Goal: Browse casually: Explore the website without a specific task or goal

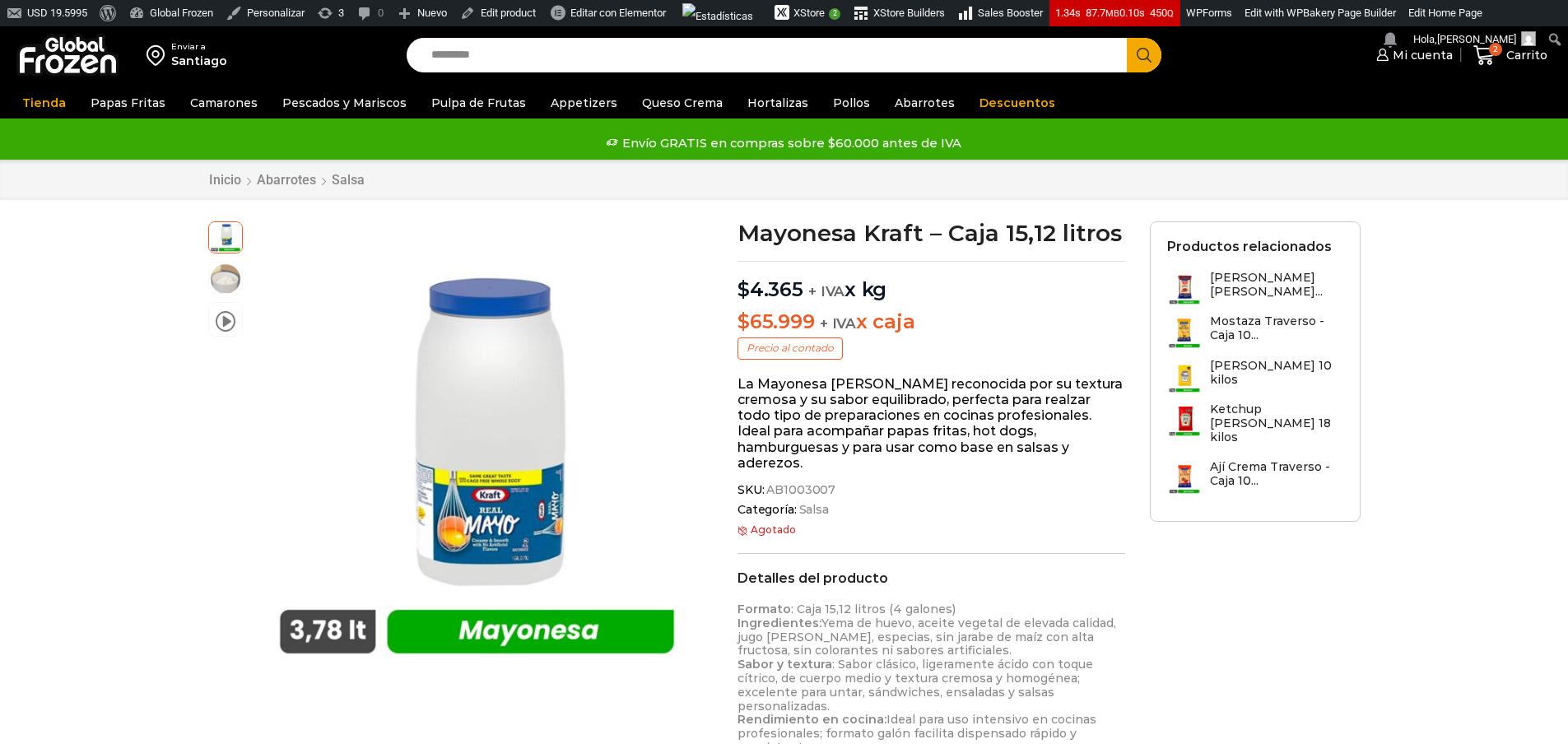
scroll to position [1, 0]
click at [222, 285] on img at bounding box center [225, 276] width 33 height 33
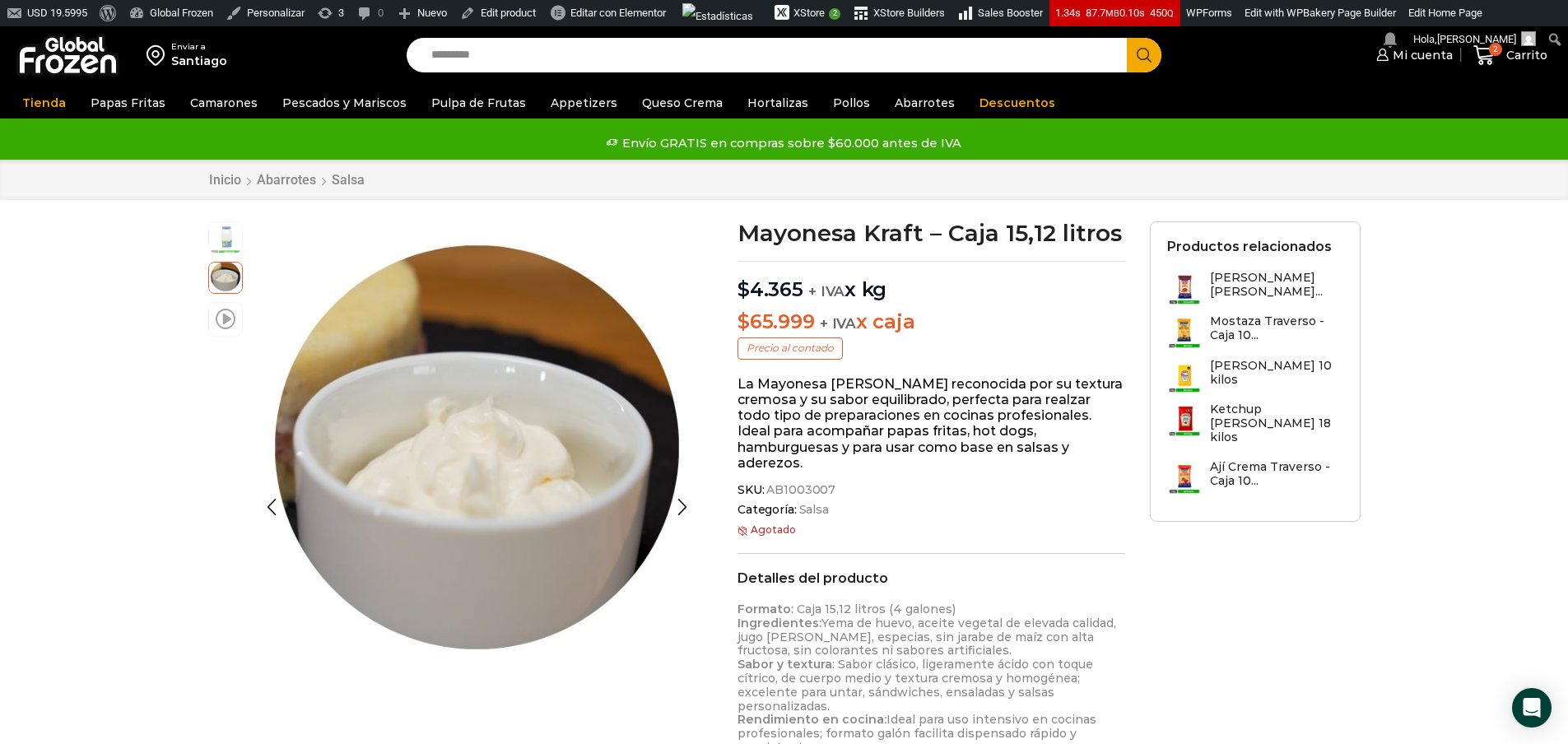
click at [228, 318] on span at bounding box center [226, 318] width 19 height 22
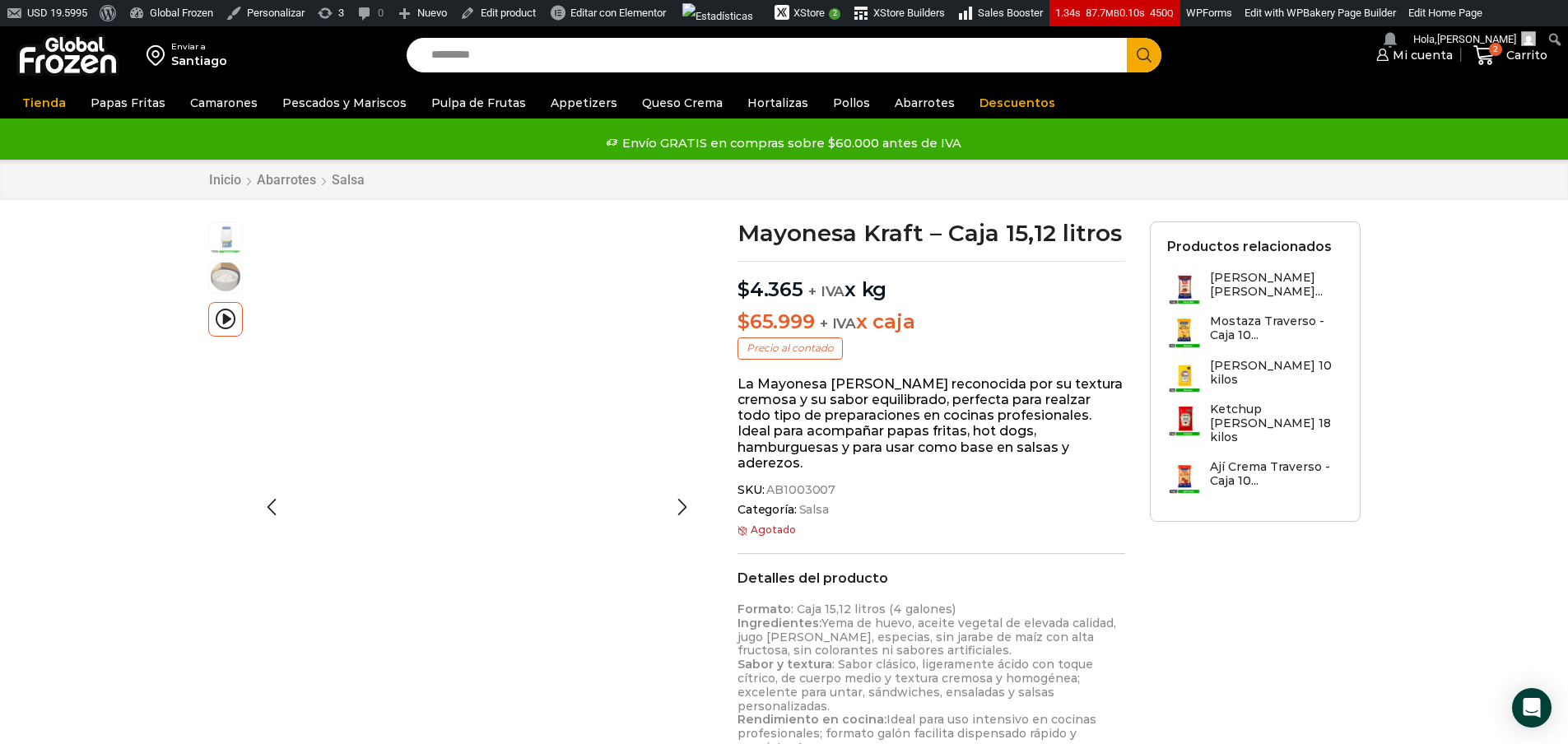
click at [220, 262] on img at bounding box center [225, 276] width 33 height 33
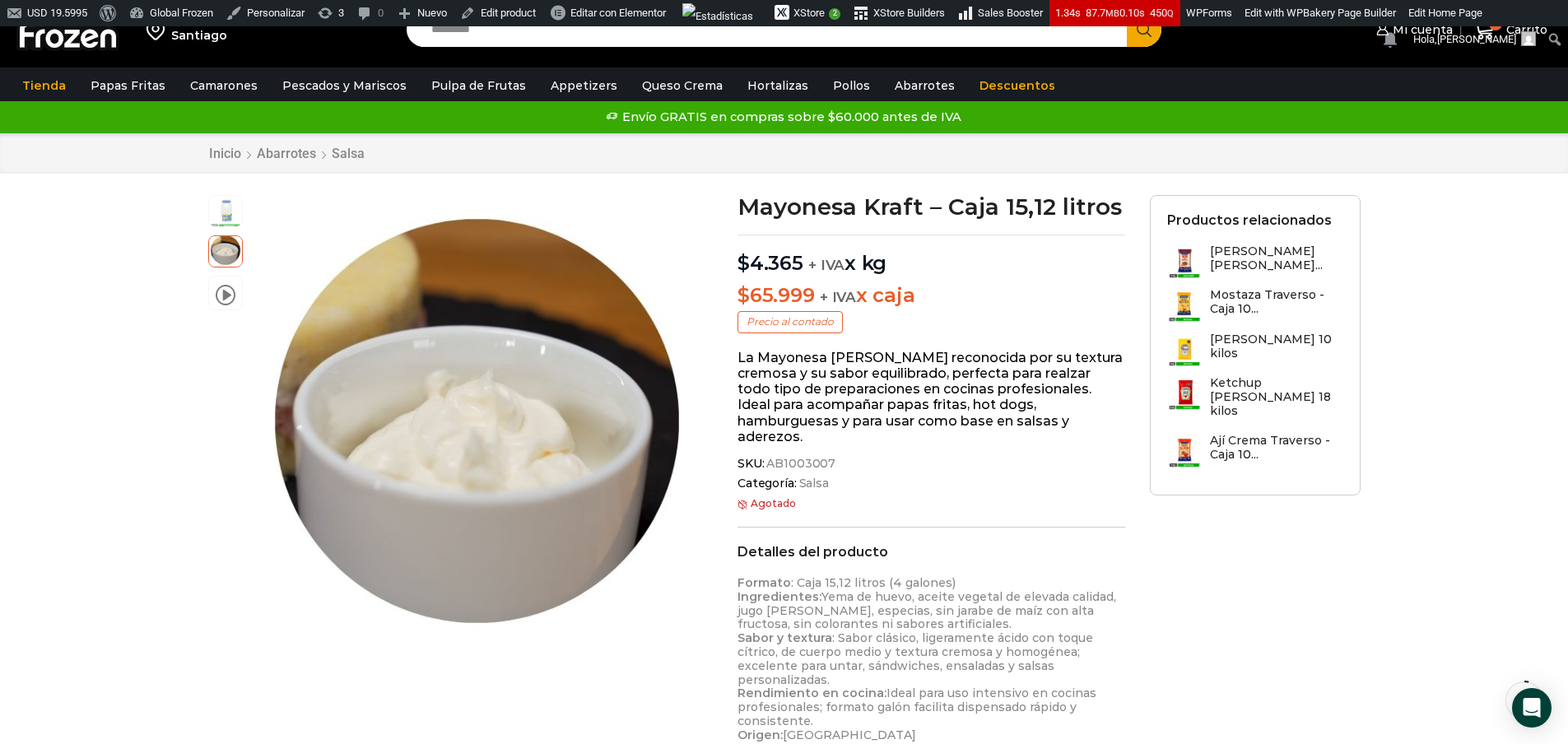
scroll to position [0, 0]
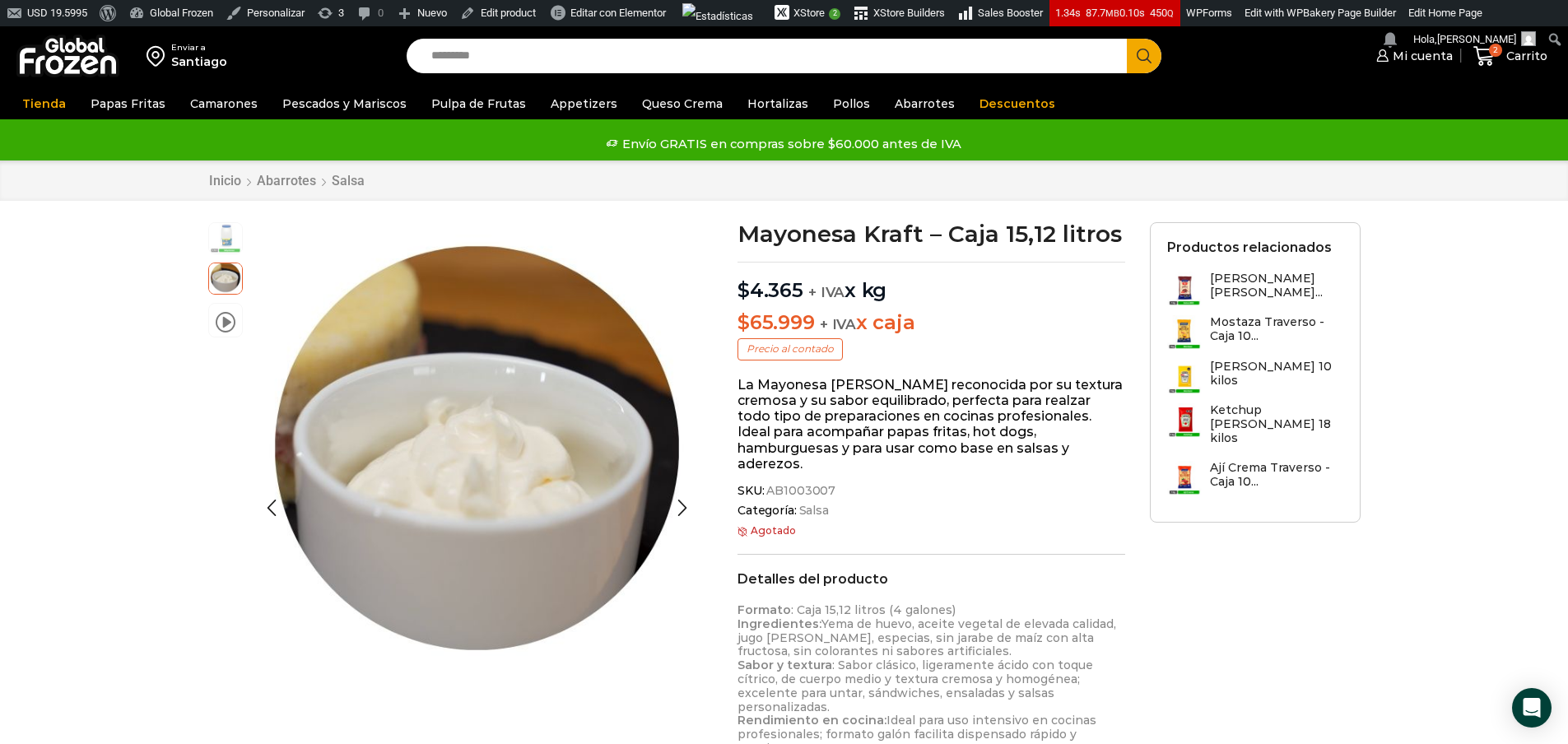
click at [228, 238] on img at bounding box center [225, 236] width 33 height 33
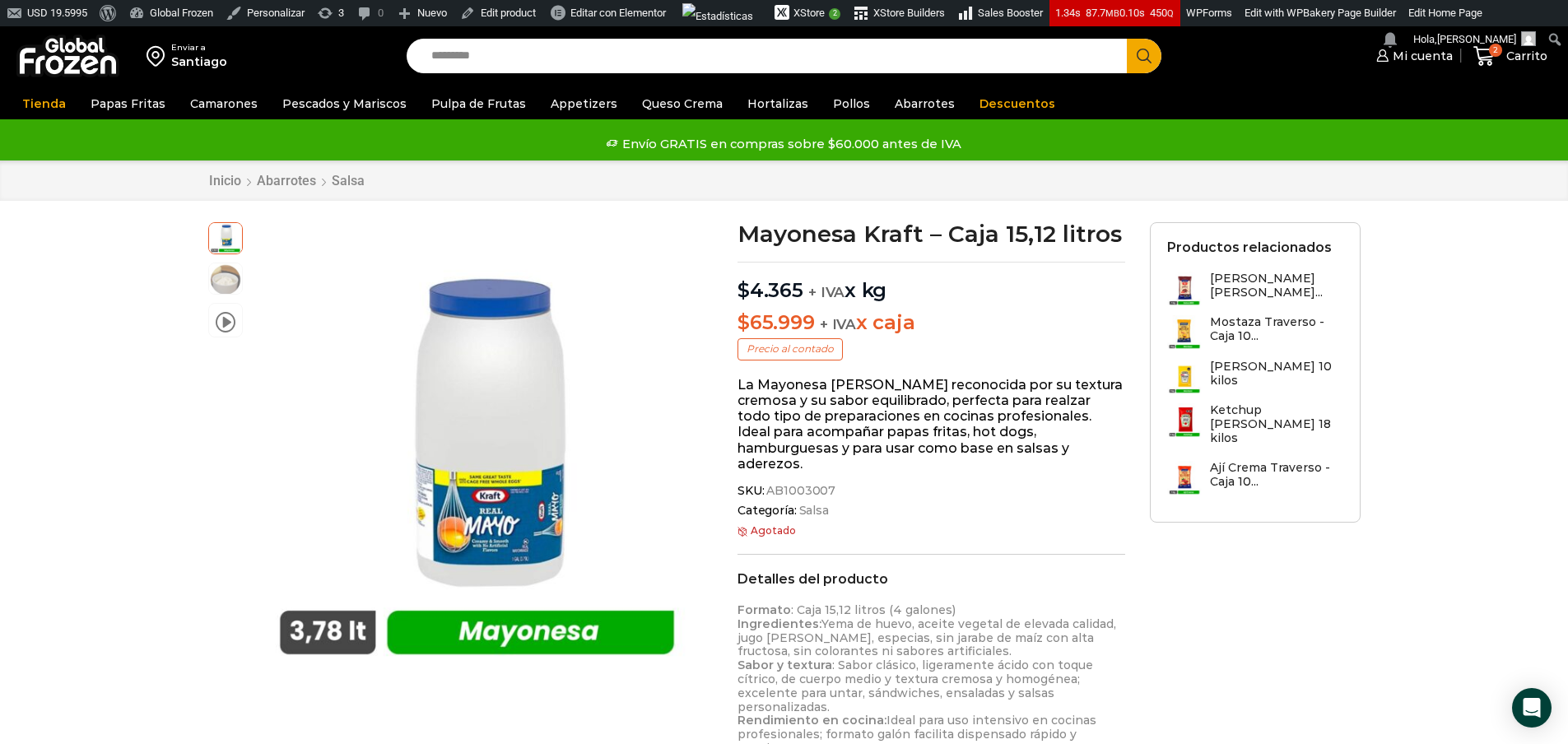
click at [43, 62] on img at bounding box center [68, 55] width 103 height 43
